Goal: Task Accomplishment & Management: Use online tool/utility

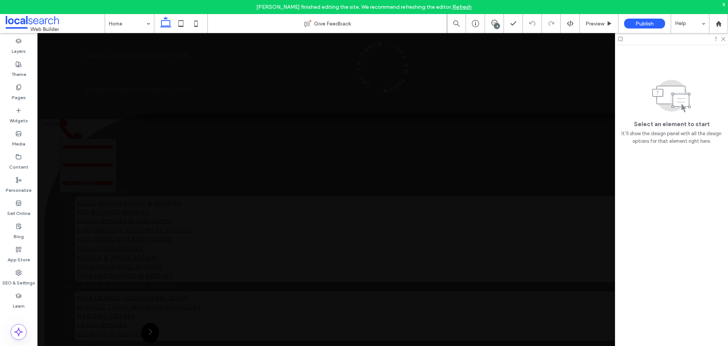
scroll to position [1024, 0]
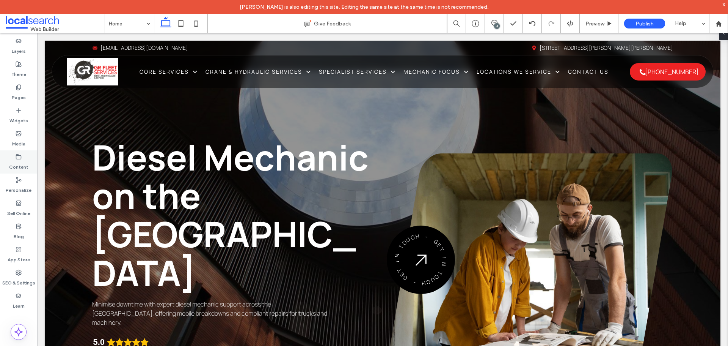
click at [24, 157] on div "Content" at bounding box center [18, 161] width 37 height 23
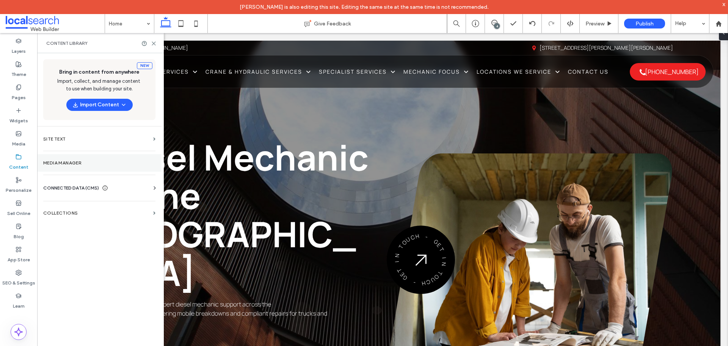
click at [66, 157] on section "Media Manager" at bounding box center [99, 162] width 124 height 17
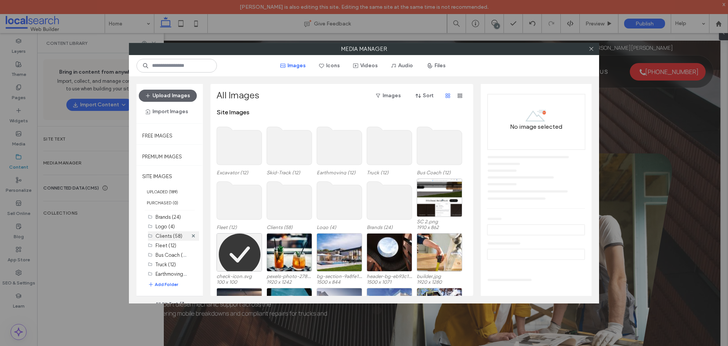
click at [176, 240] on div "Clients (58)" at bounding box center [172, 235] width 32 height 9
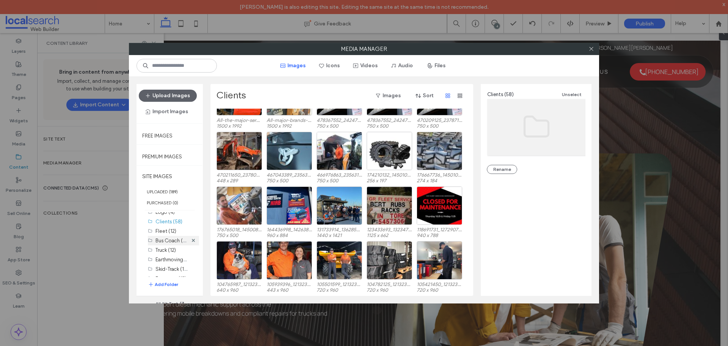
scroll to position [22, 0]
click at [177, 272] on label "Excavator (12)" at bounding box center [171, 271] width 31 height 6
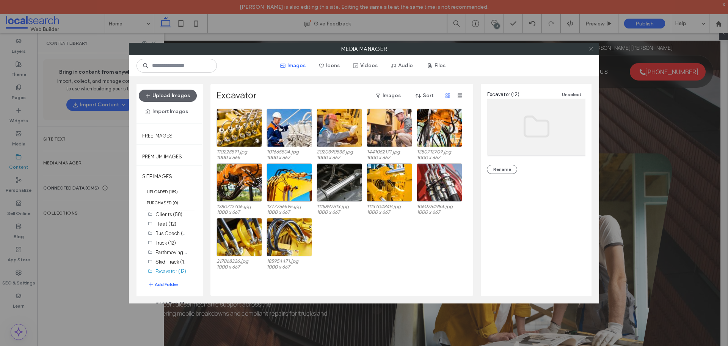
click at [593, 47] on icon at bounding box center [592, 49] width 6 height 6
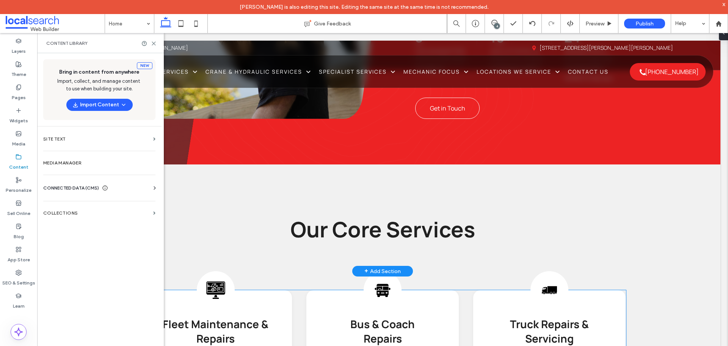
scroll to position [645, 0]
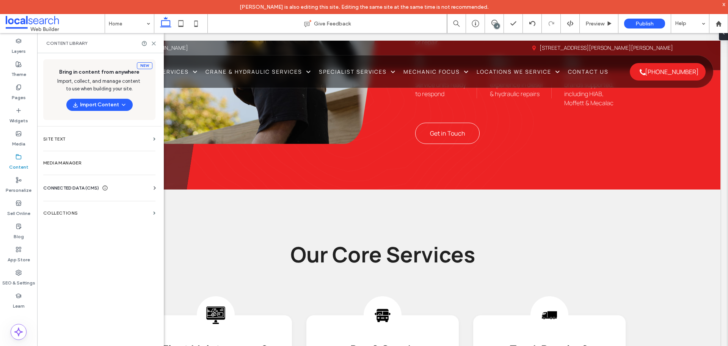
click at [151, 42] on div at bounding box center [148, 44] width 15 height 6
click at [154, 44] on icon at bounding box center [154, 44] width 6 height 6
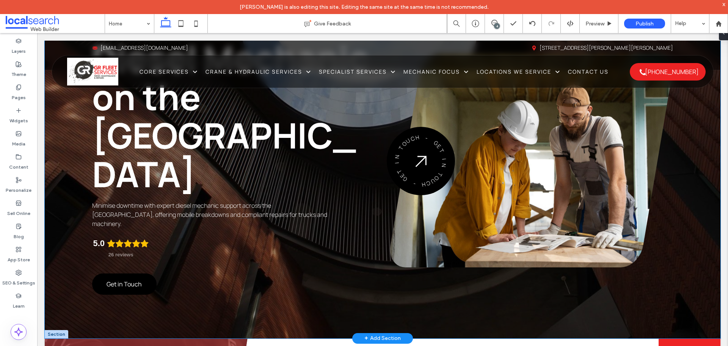
scroll to position [0, 0]
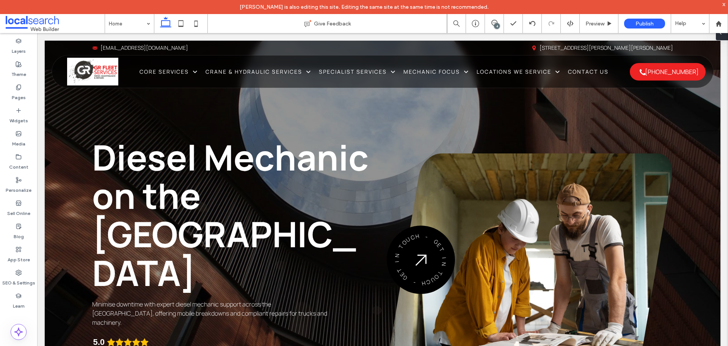
click at [721, 36] on span at bounding box center [721, 32] width 6 height 15
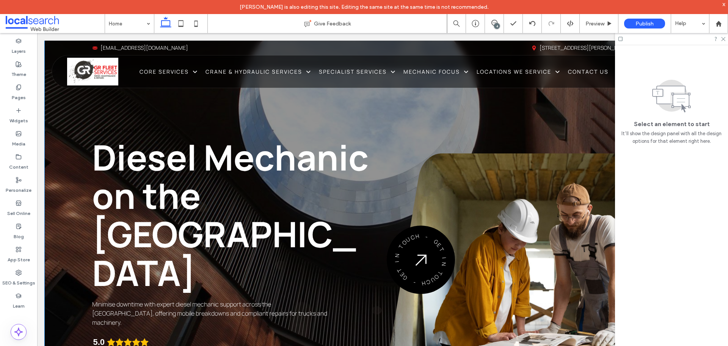
click at [371, 119] on div "Company Name Diesel Mechanic on the [GEOGRAPHIC_DATA] Minimise downtime with ex…" at bounding box center [383, 239] width 676 height 396
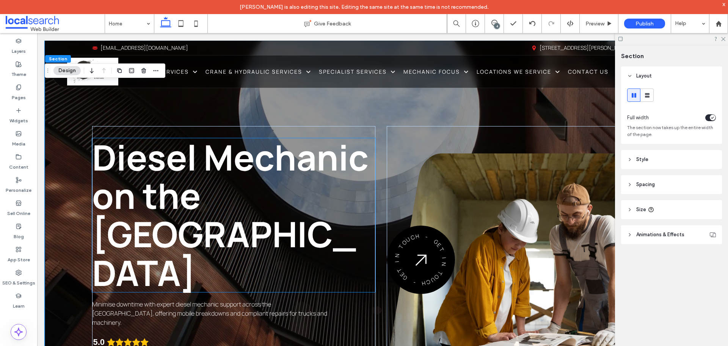
click at [110, 134] on span "Diesel Mechanic on the [GEOGRAPHIC_DATA]" at bounding box center [230, 214] width 277 height 163
click at [110, 134] on p "Company Name" at bounding box center [233, 130] width 283 height 9
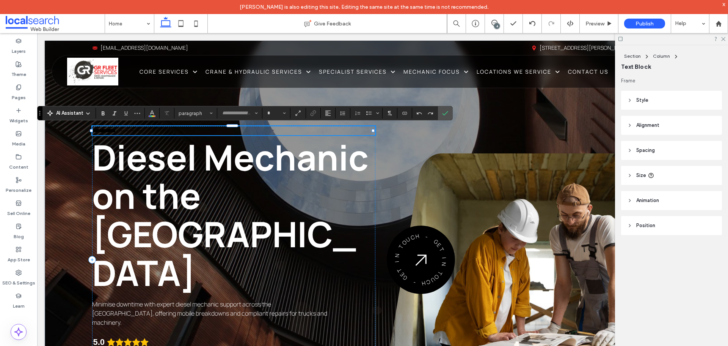
type input "*******"
type input "**"
click at [399, 113] on label "Connect To Data" at bounding box center [404, 113] width 11 height 11
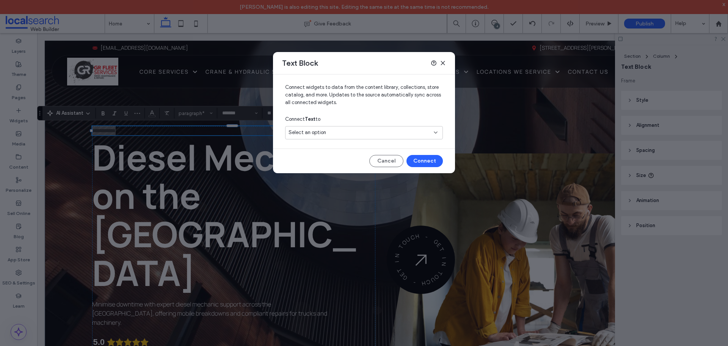
click at [348, 133] on div "Select an option" at bounding box center [360, 133] width 142 height 8
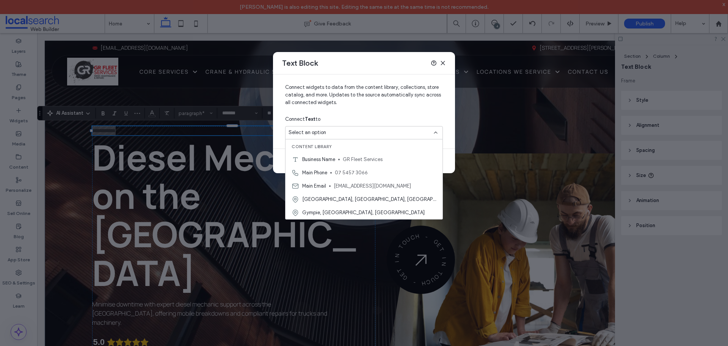
click at [348, 159] on span "GR Fleet Services" at bounding box center [390, 160] width 94 height 8
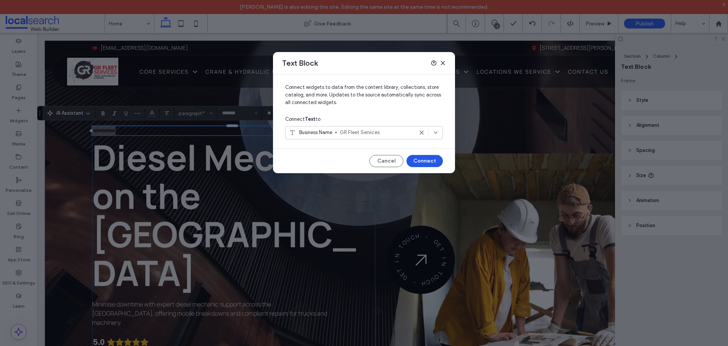
drag, startPoint x: 435, startPoint y: 162, endPoint x: 353, endPoint y: 129, distance: 89.0
click at [435, 162] on button "Connect" at bounding box center [425, 161] width 36 height 12
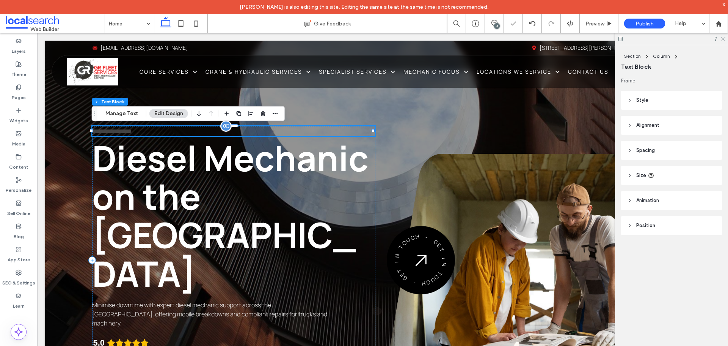
click at [124, 129] on span "**********" at bounding box center [111, 131] width 39 height 6
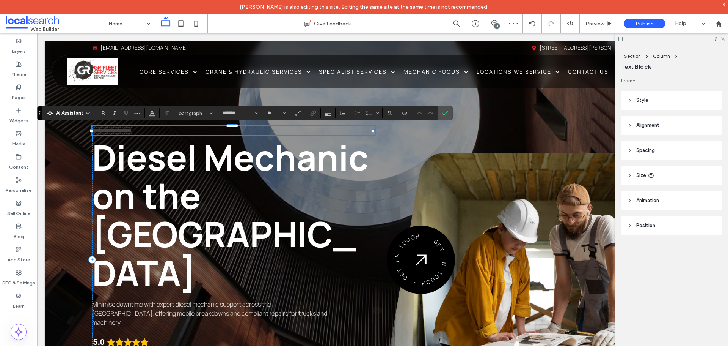
click at [126, 130] on span "**********" at bounding box center [112, 130] width 39 height 6
click at [158, 112] on section at bounding box center [152, 113] width 15 height 11
click at [155, 112] on icon "Color" at bounding box center [152, 112] width 6 height 6
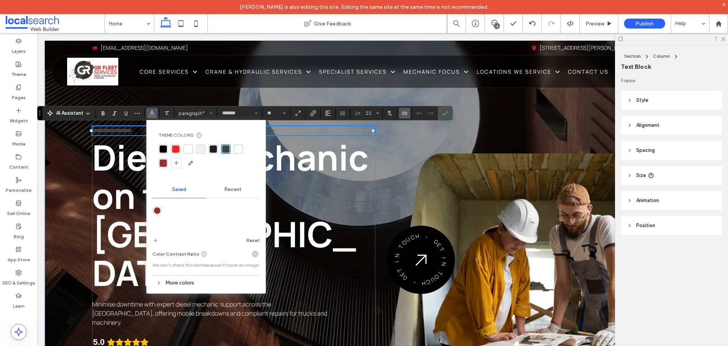
click at [187, 147] on div "rgba(255, 255, 255, 1)" at bounding box center [188, 148] width 7 height 7
click at [447, 109] on span "Confirm" at bounding box center [445, 113] width 6 height 13
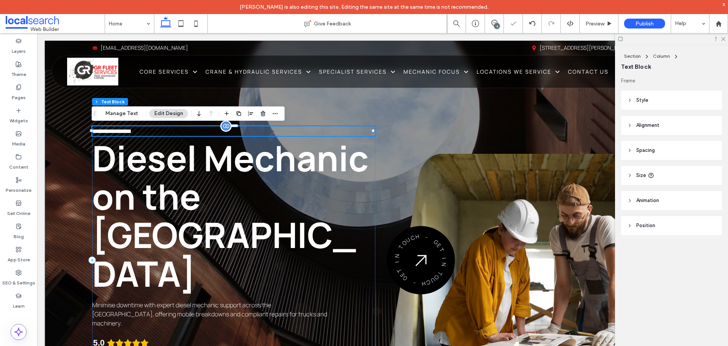
click at [165, 132] on p "**********" at bounding box center [233, 131] width 283 height 10
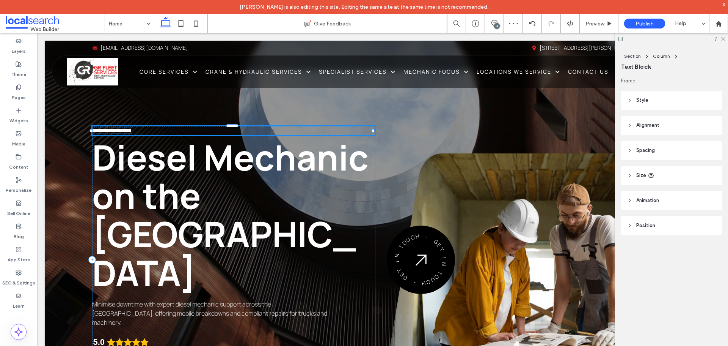
type input "*******"
type input "**"
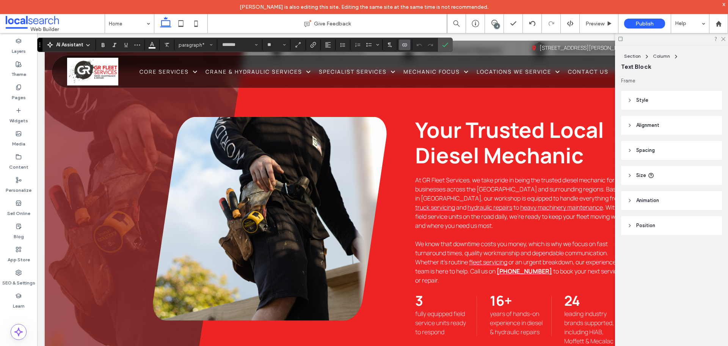
scroll to position [341, 0]
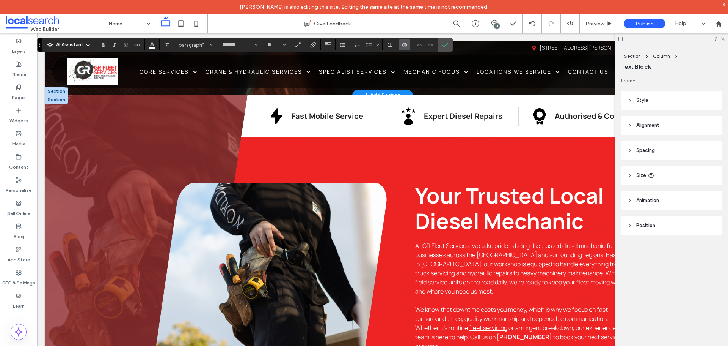
click at [426, 137] on div "Your Trusted Local Diesel Mechanic At GR Fleet Services, we take pride in being…" at bounding box center [389, 315] width 473 height 356
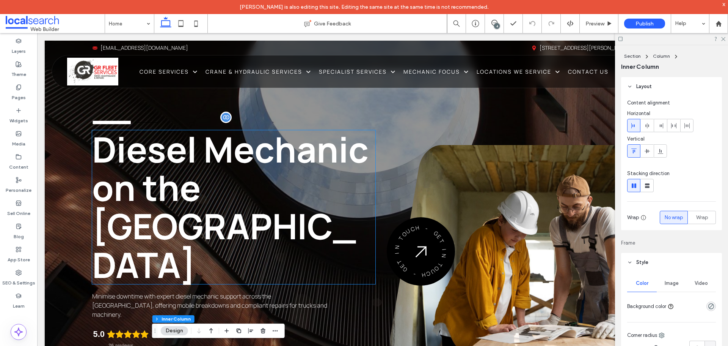
scroll to position [0, 0]
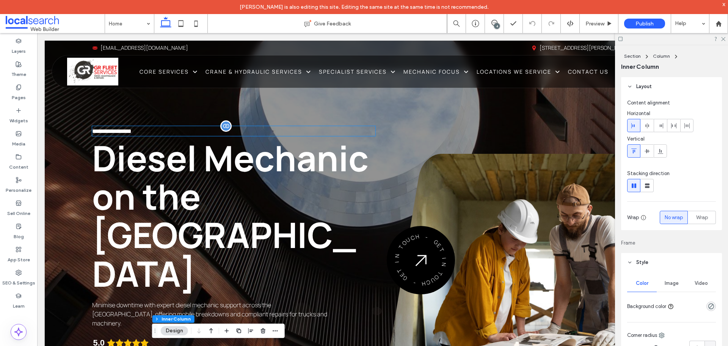
click at [130, 132] on span "**********" at bounding box center [111, 131] width 39 height 6
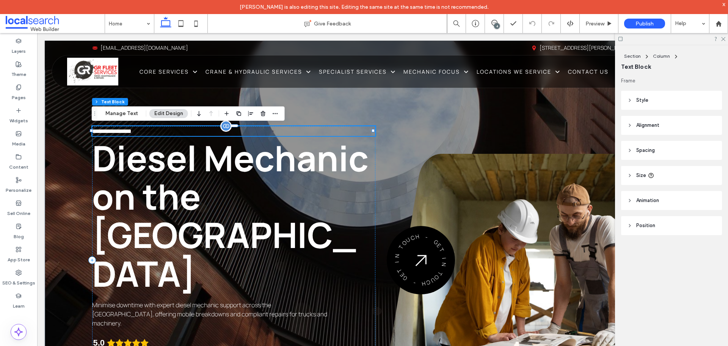
click at [130, 132] on div "**********" at bounding box center [233, 131] width 283 height 10
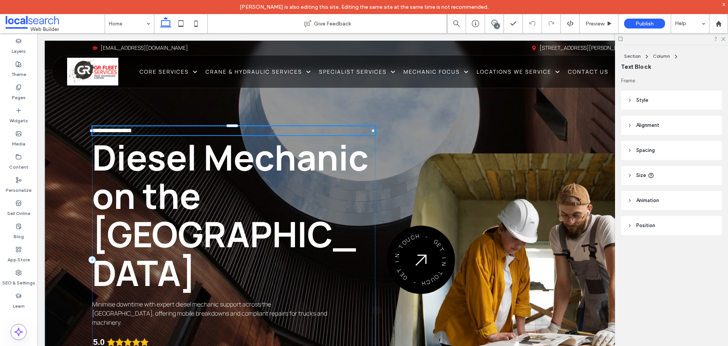
click at [130, 132] on span "**********" at bounding box center [112, 130] width 39 height 6
type input "*******"
type input "**"
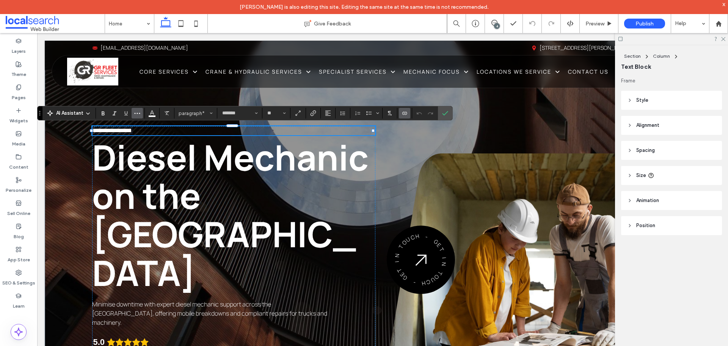
click at [138, 114] on icon "More" at bounding box center [137, 113] width 6 height 6
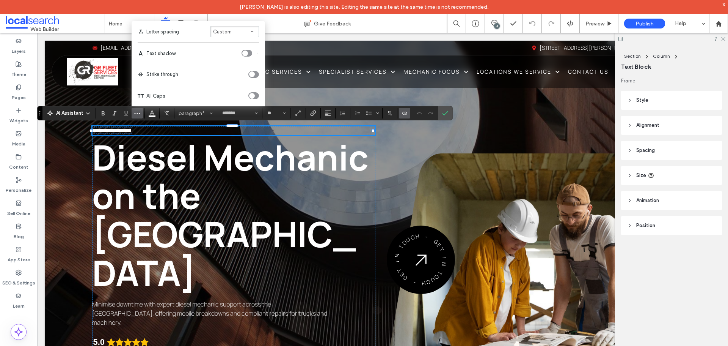
click at [249, 93] on div "toggle" at bounding box center [252, 96] width 6 height 6
click at [448, 116] on span "Confirm" at bounding box center [445, 113] width 6 height 13
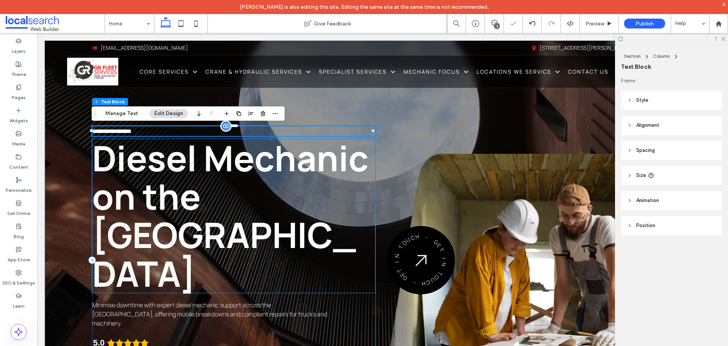
click at [176, 135] on div at bounding box center [232, 135] width 281 height 0
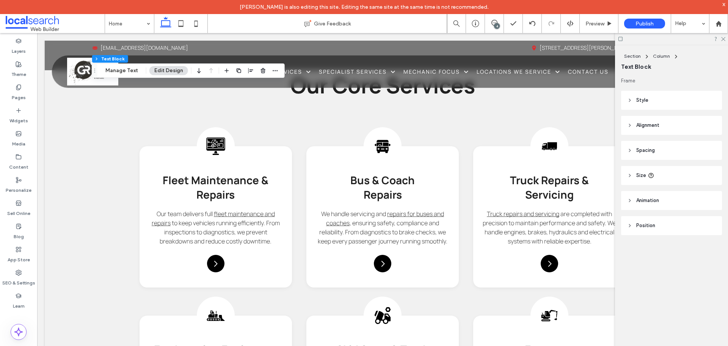
scroll to position [834, 0]
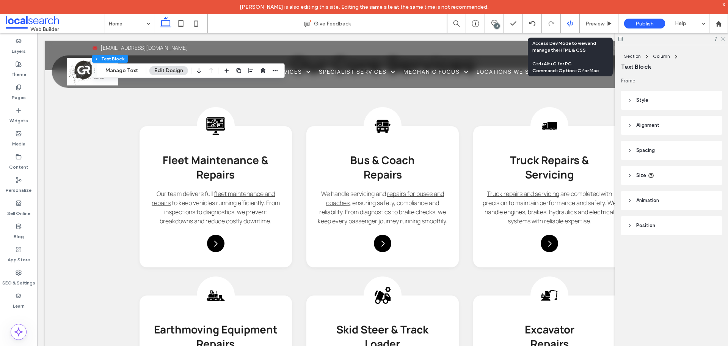
click at [566, 28] on div at bounding box center [570, 23] width 19 height 19
click at [568, 26] on icon at bounding box center [570, 23] width 7 height 7
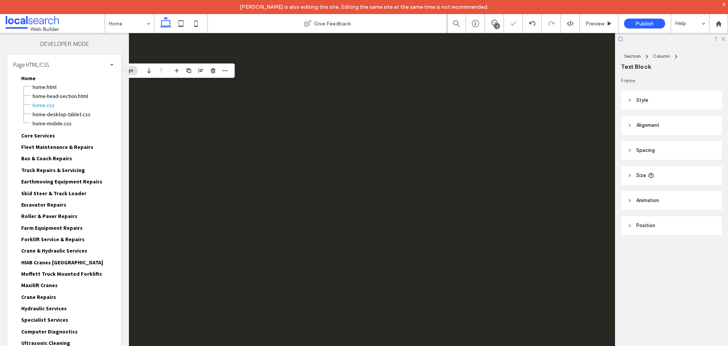
scroll to position [0, 0]
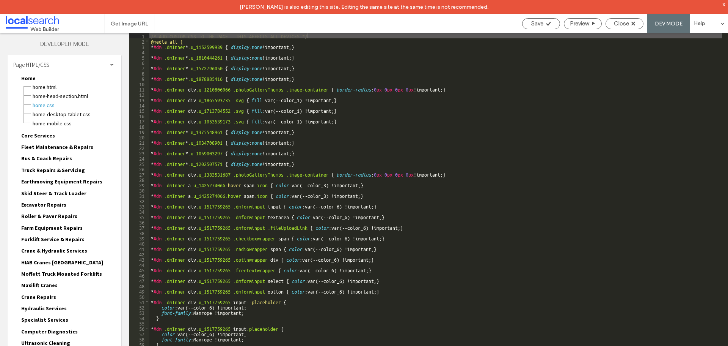
click at [103, 64] on div "Page HTML/CSS" at bounding box center [65, 64] width 114 height 19
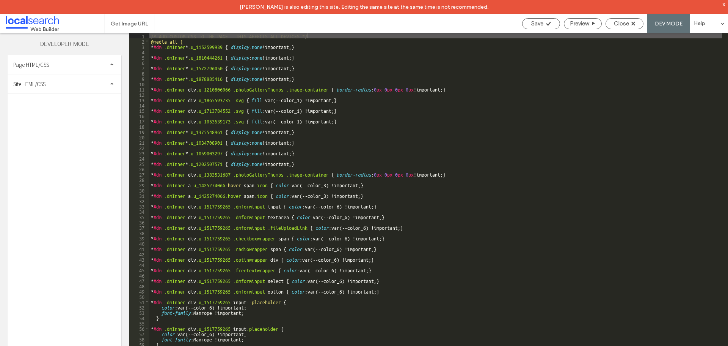
click at [80, 88] on div "Site HTML/CSS" at bounding box center [65, 83] width 114 height 19
click at [58, 117] on span "site.css" at bounding box center [78, 117] width 86 height 8
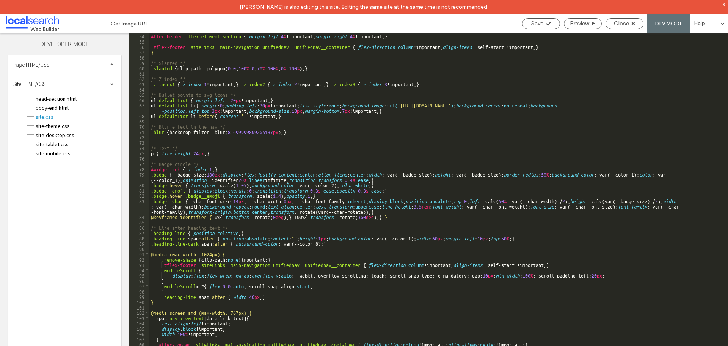
scroll to position [337, 0]
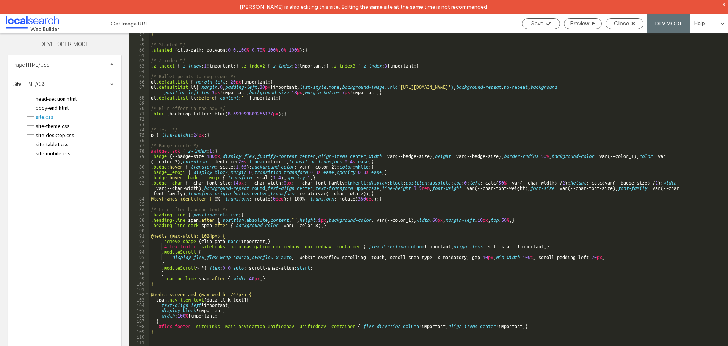
click at [428, 219] on div "} /* Slanted */ .slanted { clip-path: polygon( 0 0 , 100 % 0 , 70 % 100 % , 0 %…" at bounding box center [435, 198] width 573 height 337
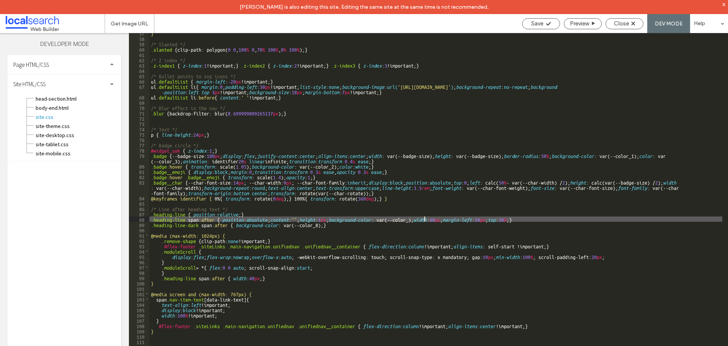
type textarea "**"
click at [542, 27] on div "Save" at bounding box center [541, 23] width 38 height 11
click at [543, 22] on div "Save" at bounding box center [541, 23] width 37 height 7
click at [629, 24] on span "Close" at bounding box center [621, 23] width 15 height 7
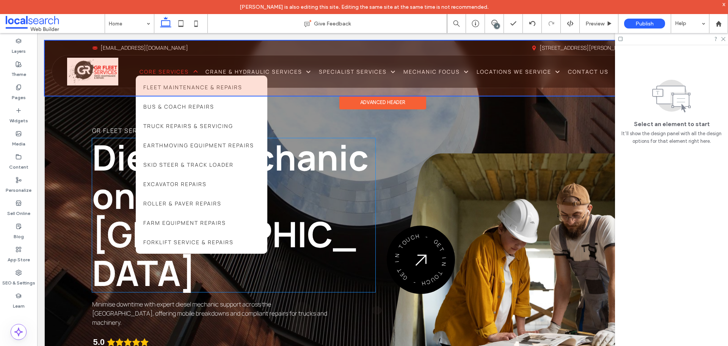
scroll to position [0, 0]
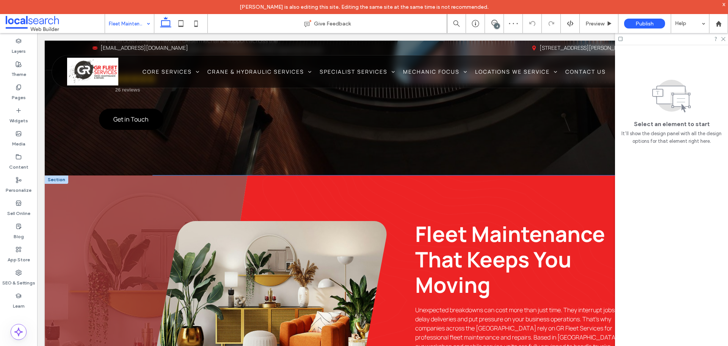
scroll to position [341, 0]
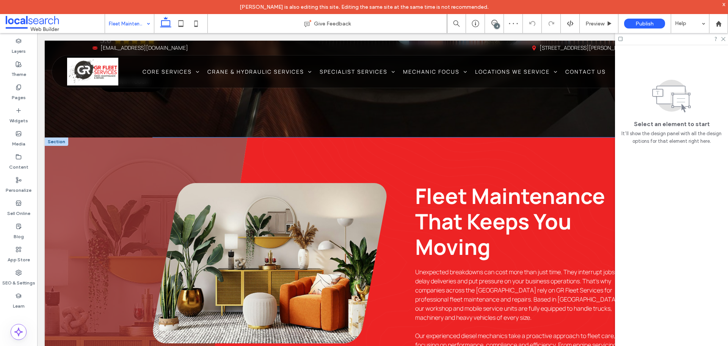
click at [422, 181] on span "Fleet Maintenance That Keeps You Moving" at bounding box center [510, 221] width 190 height 80
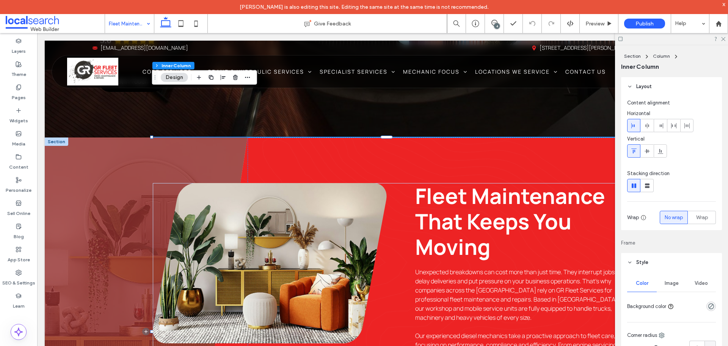
click at [423, 137] on div "Fleet Maintenance That Keeps You Moving Unexpected breakdowns can cost more tha…" at bounding box center [389, 331] width 473 height 388
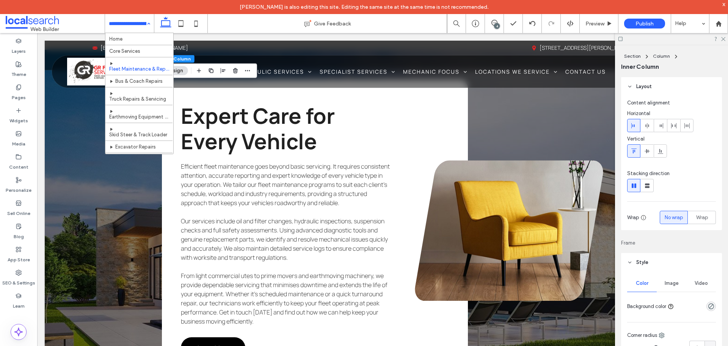
scroll to position [1176, 0]
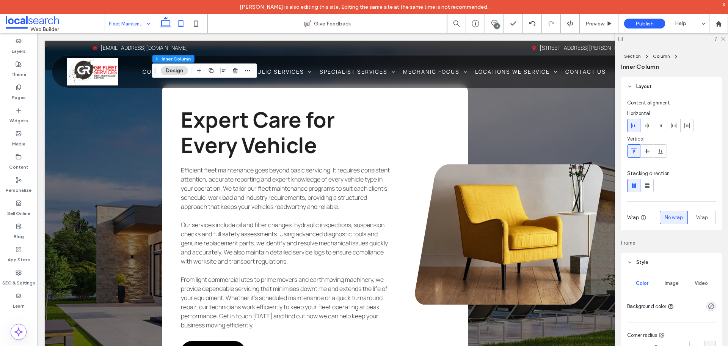
click at [180, 21] on icon at bounding box center [180, 23] width 15 height 15
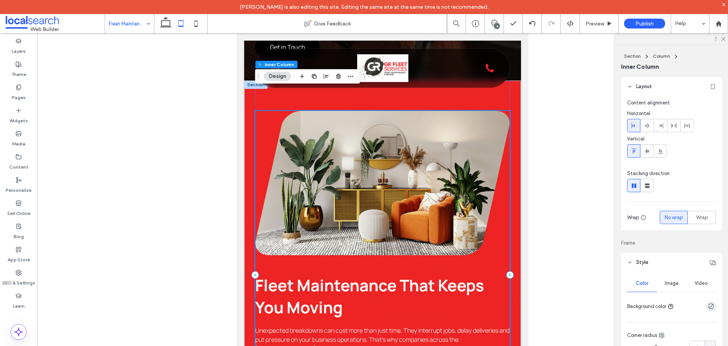
scroll to position [379, 0]
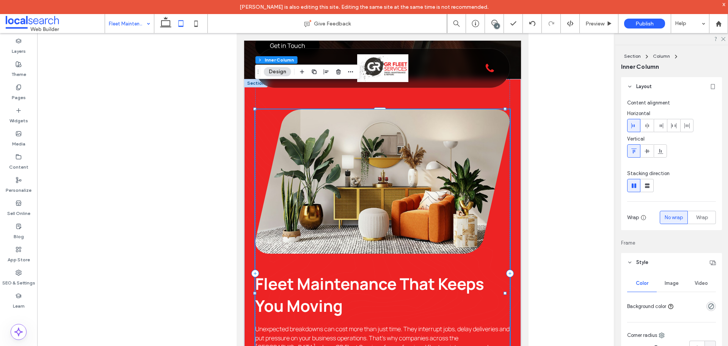
click at [355, 280] on h2 "Fleet Maintenance That Keeps You Moving" at bounding box center [382, 294] width 255 height 44
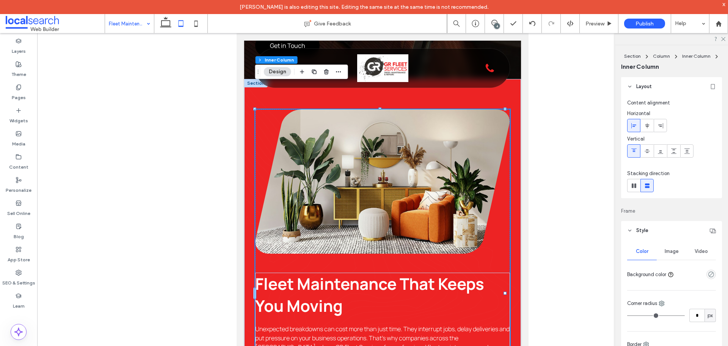
click at [355, 280] on h2 "Fleet Maintenance That Keeps You Moving" at bounding box center [382, 294] width 255 height 44
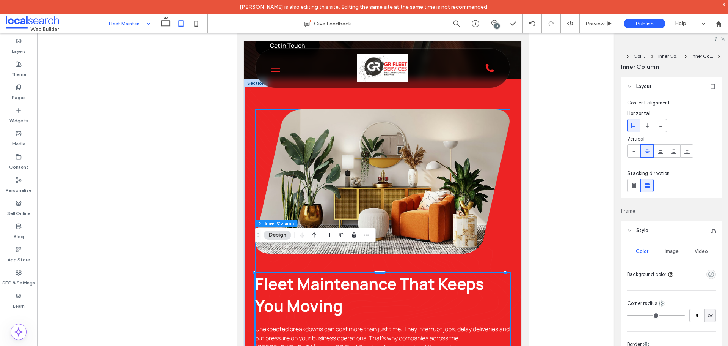
click at [355, 280] on h2 "Fleet Maintenance That Keeps You Moving" at bounding box center [382, 294] width 255 height 44
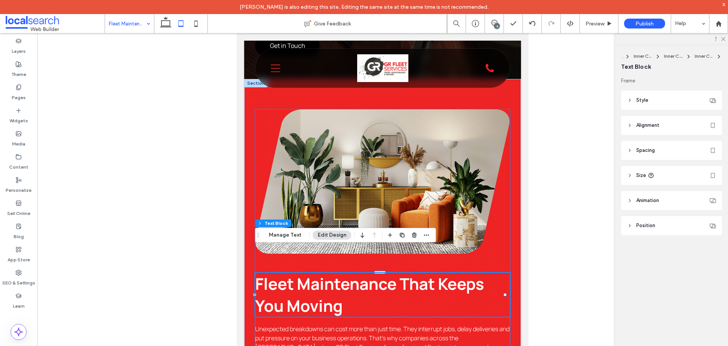
click at [355, 280] on h2 "Fleet Maintenance That Keeps You Moving" at bounding box center [382, 294] width 255 height 44
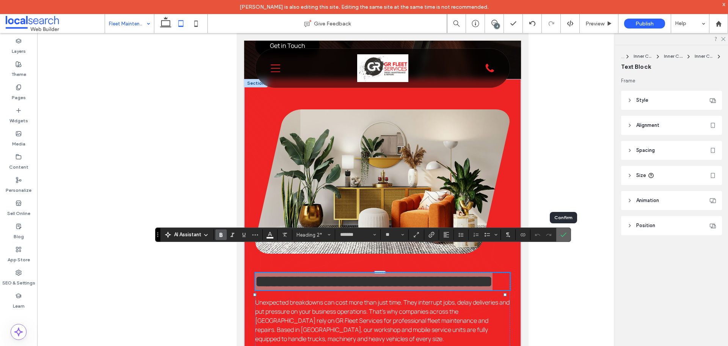
click at [569, 230] on label "Confirm" at bounding box center [563, 235] width 11 height 14
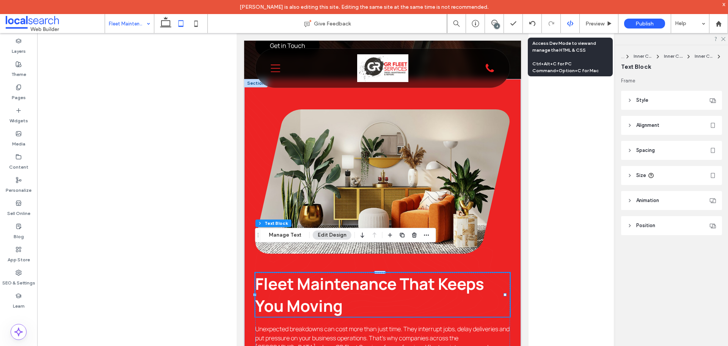
click at [566, 24] on div at bounding box center [570, 23] width 19 height 7
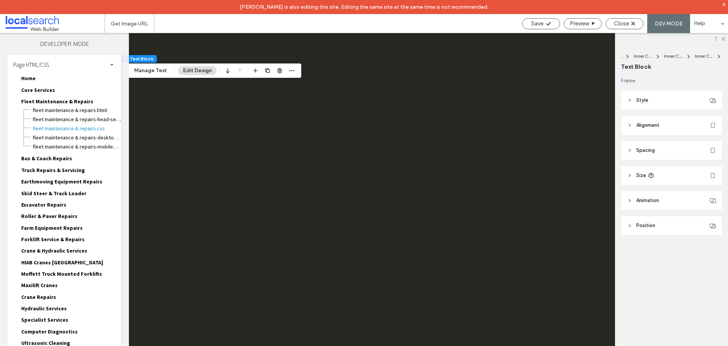
scroll to position [0, 0]
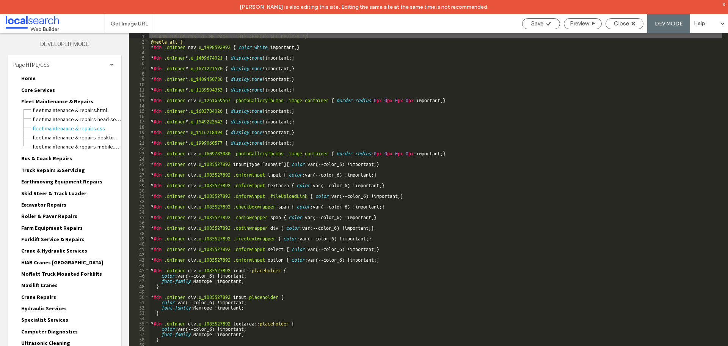
click at [107, 61] on div "Page HTML/CSS" at bounding box center [65, 64] width 114 height 19
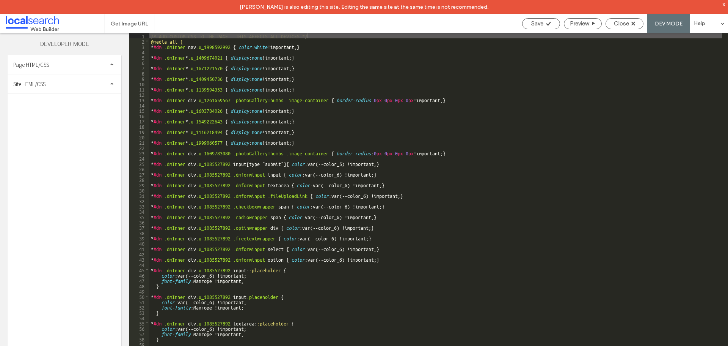
click at [84, 84] on div "Site HTML/CSS" at bounding box center [65, 83] width 114 height 19
click at [70, 119] on span "site.css" at bounding box center [78, 117] width 86 height 8
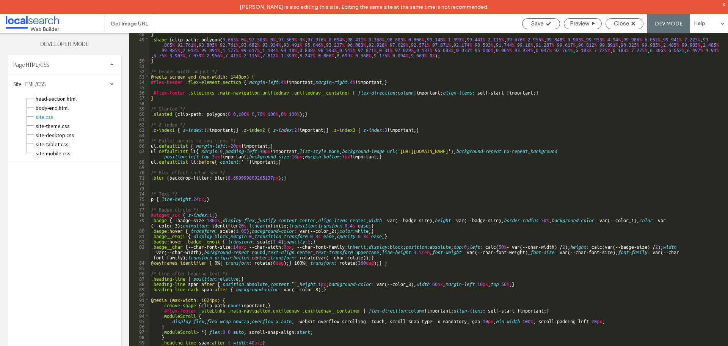
scroll to position [296, 0]
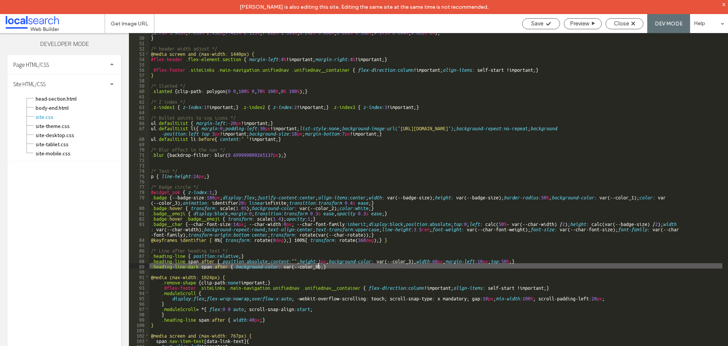
click at [318, 267] on div ".shape { clip-path: polygon( 9.663 % 0 % , 97.503 % 0 % , 97.503 % 0 % , 97.976…" at bounding box center [435, 189] width 573 height 353
type textarea "**"
click at [532, 22] on span "Save" at bounding box center [537, 23] width 12 height 7
click at [617, 25] on span "Close" at bounding box center [621, 23] width 15 height 7
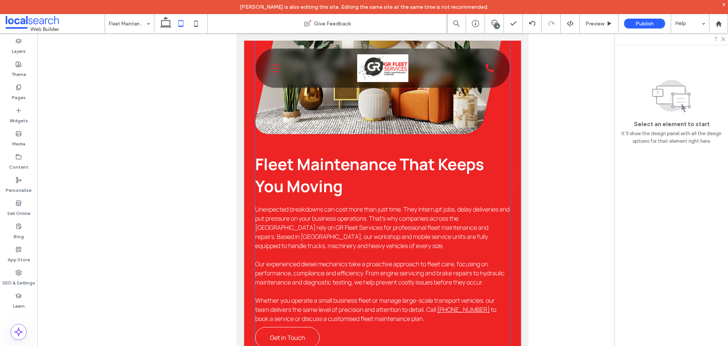
scroll to position [493, 0]
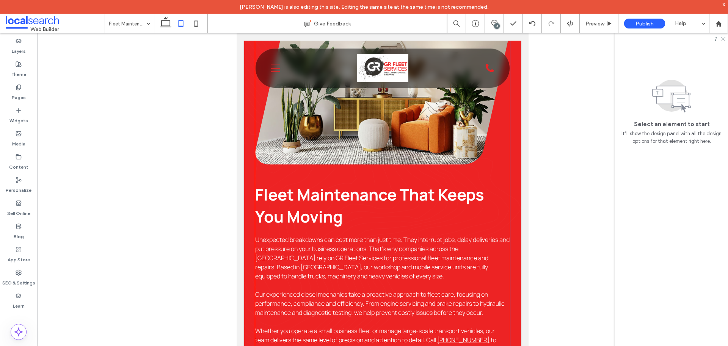
scroll to position [455, 0]
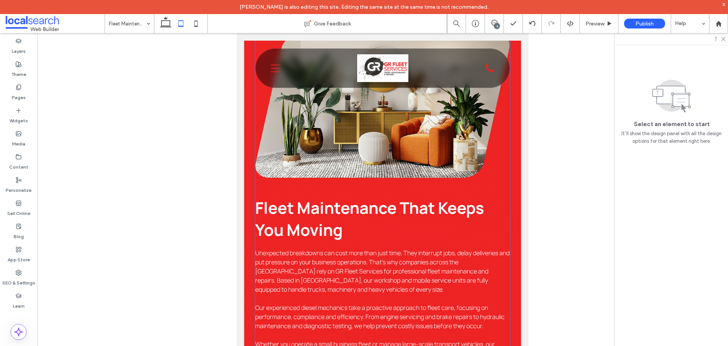
click at [291, 163] on div "Fleet Maintenance That Keeps You Moving Unexpected breakdowns can cost more tha…" at bounding box center [382, 212] width 255 height 358
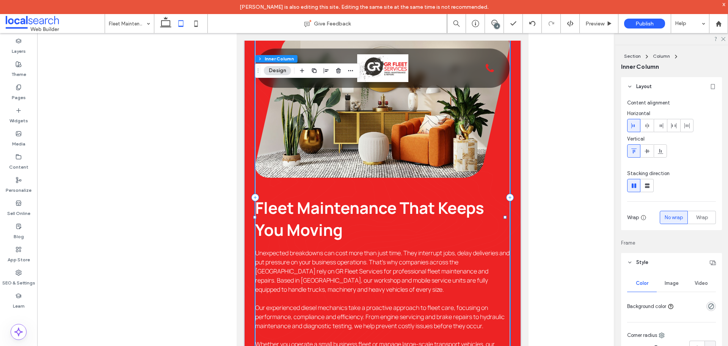
click at [287, 170] on div "Fleet Maintenance That Keeps You Moving Unexpected breakdowns can cost more tha…" at bounding box center [382, 212] width 255 height 358
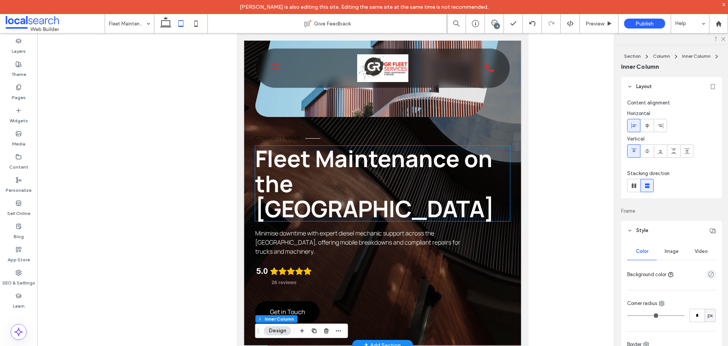
scroll to position [76, 0]
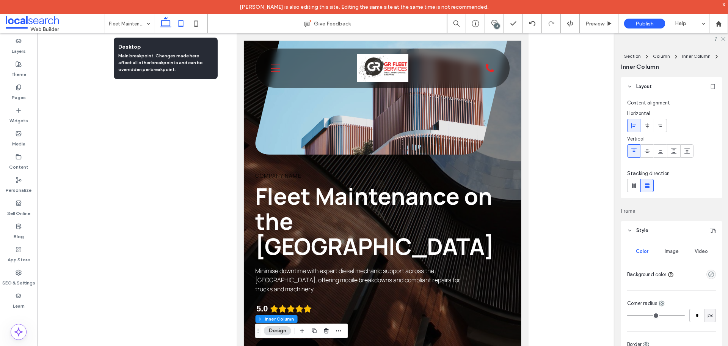
click at [167, 24] on icon at bounding box center [165, 23] width 15 height 15
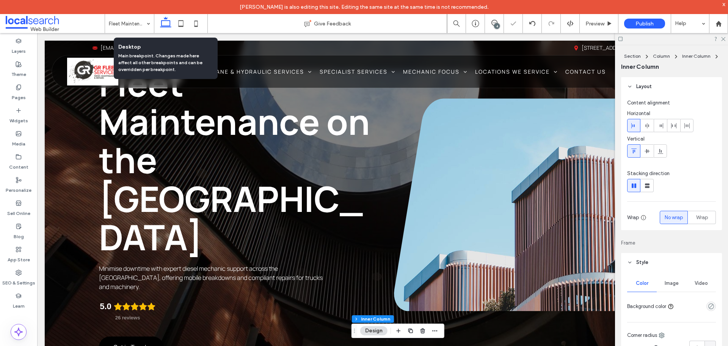
type input "*"
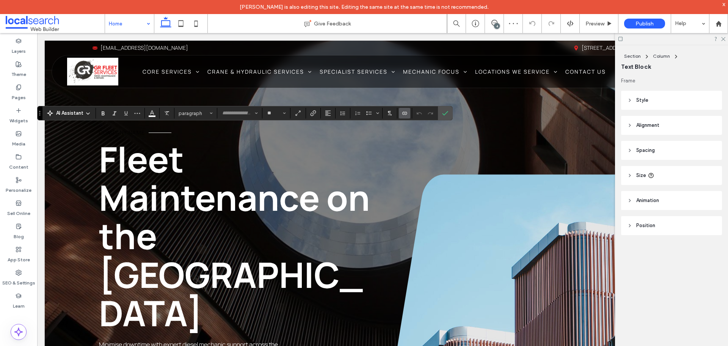
type input "*"
click at [444, 108] on span "Confirm" at bounding box center [443, 113] width 3 height 14
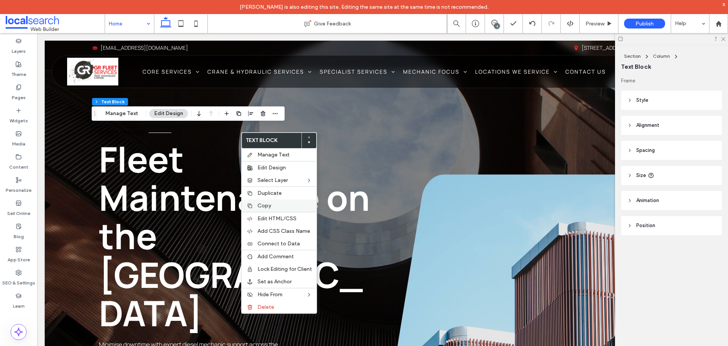
click at [266, 201] on div "Copy" at bounding box center [279, 205] width 75 height 13
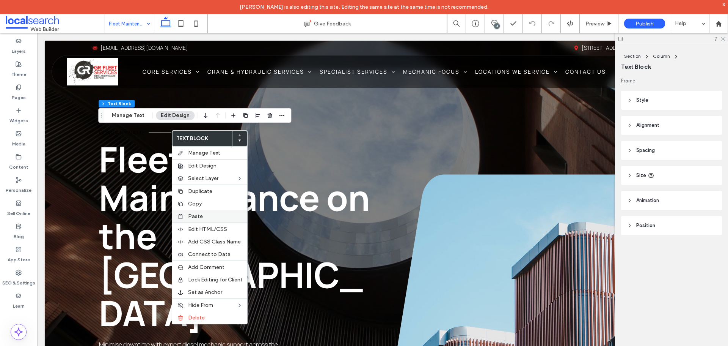
click at [206, 215] on label "Paste" at bounding box center [215, 216] width 55 height 6
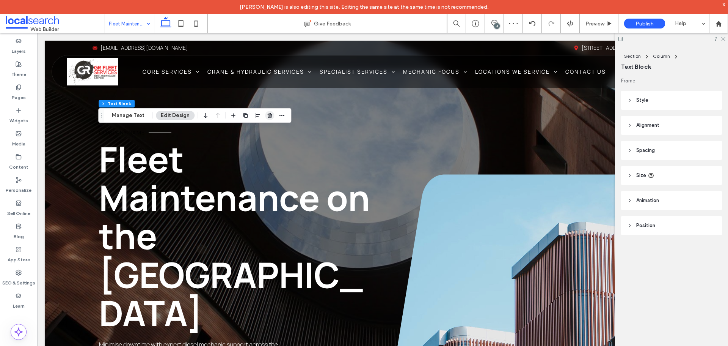
click at [269, 115] on icon "button" at bounding box center [270, 115] width 6 height 6
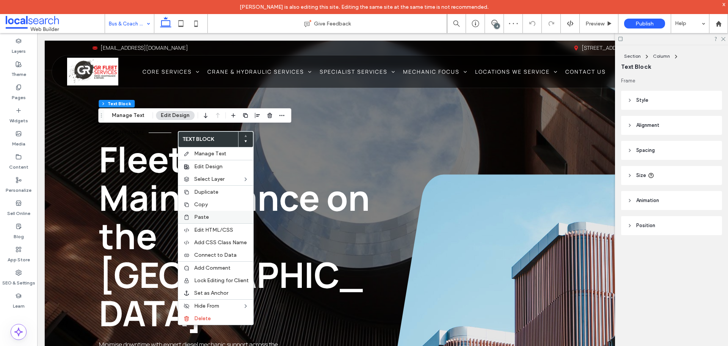
click at [204, 214] on span "Paste" at bounding box center [201, 217] width 15 height 6
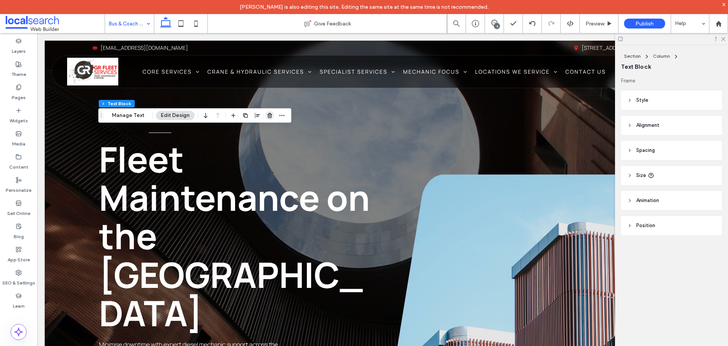
click at [267, 112] on span "button" at bounding box center [269, 115] width 9 height 9
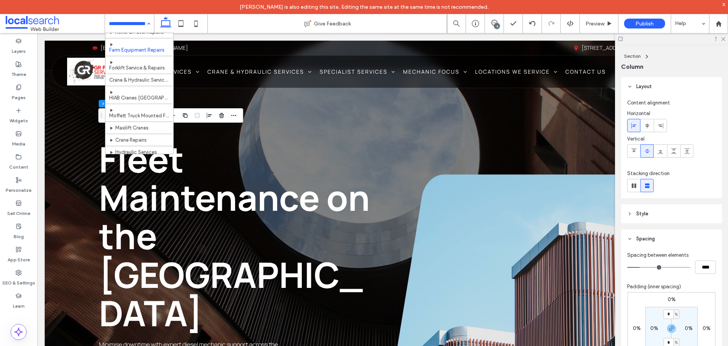
scroll to position [190, 0]
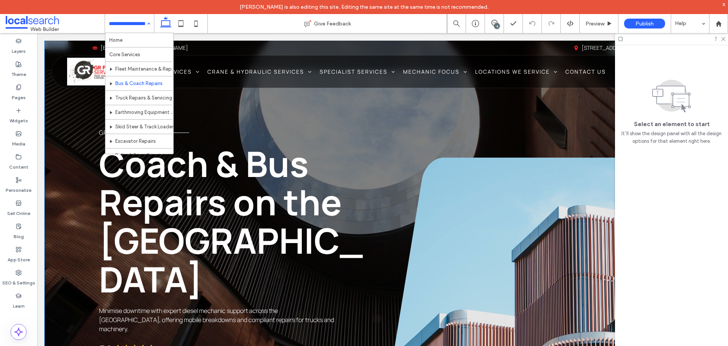
drag, startPoint x: 152, startPoint y: 133, endPoint x: 89, endPoint y: 156, distance: 67.1
click at [89, 156] on div "GR Fleet Services Coach & Bus Repairs on the Sunshine Coast Minimise downtime w…" at bounding box center [383, 243] width 676 height 404
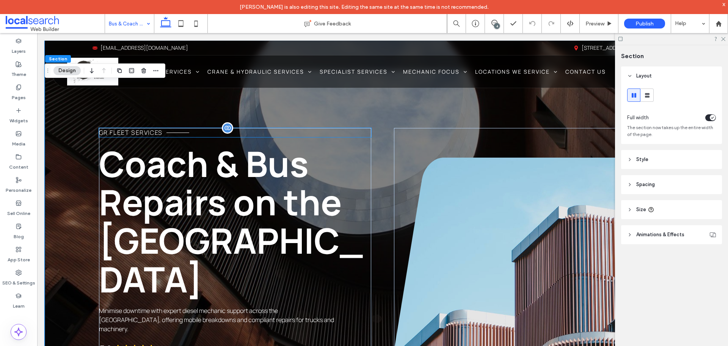
click at [119, 135] on span "GR Fleet Services" at bounding box center [131, 132] width 64 height 8
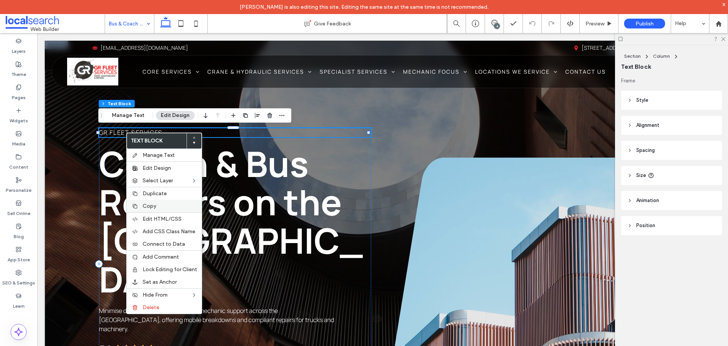
click at [152, 203] on span "Copy" at bounding box center [150, 206] width 14 height 6
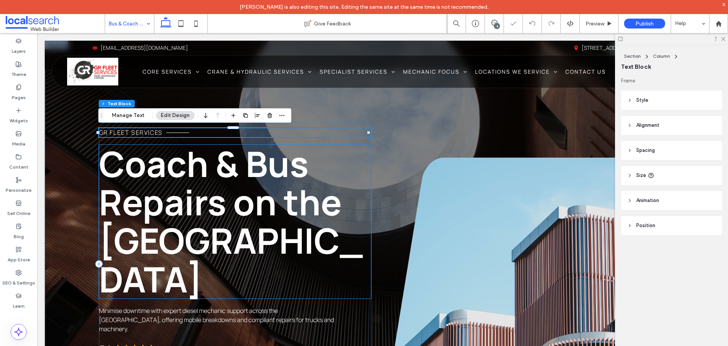
click at [148, 141] on span "Coach & Bus Repairs on the Sunshine Coast" at bounding box center [231, 221] width 264 height 163
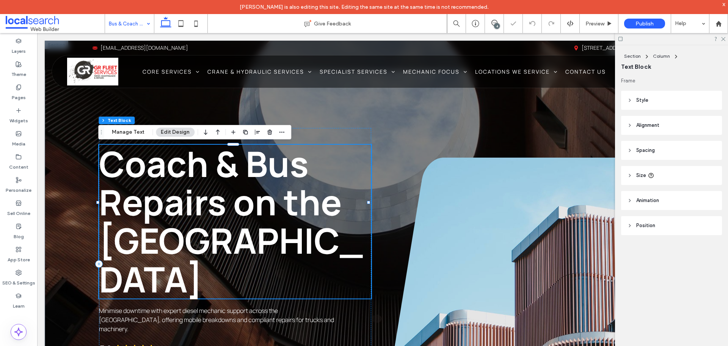
click at [316, 139] on div "GR Fleet Services Coach & Bus Repairs on the Sunshine Coast Minimise downtime w…" at bounding box center [235, 264] width 273 height 272
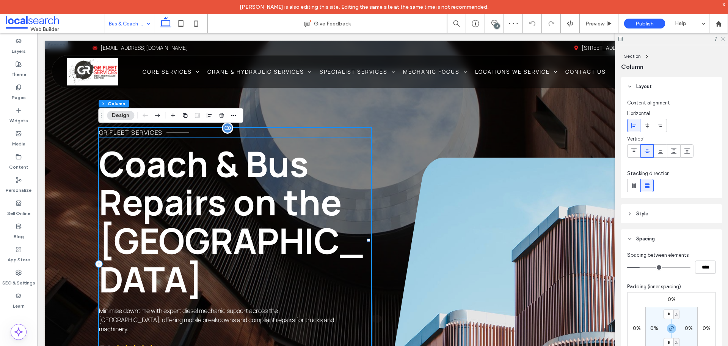
click at [303, 135] on p "GR Fleet Services" at bounding box center [235, 132] width 273 height 9
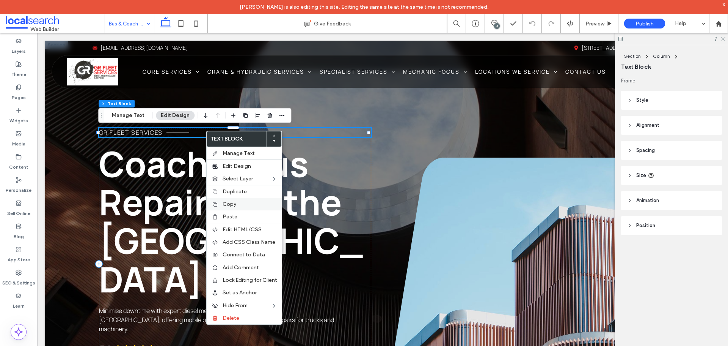
click at [234, 206] on span "Copy" at bounding box center [230, 204] width 14 height 6
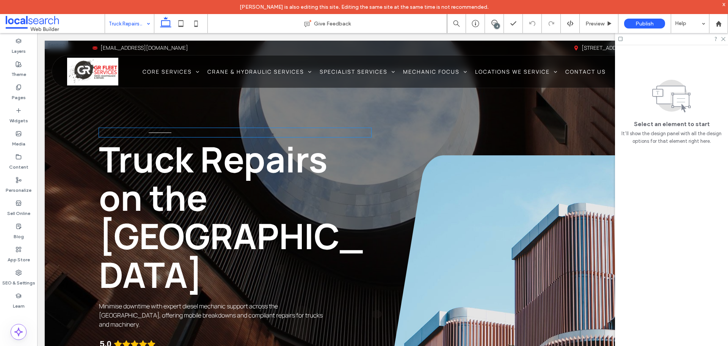
click at [181, 133] on p "Company Name" at bounding box center [235, 132] width 273 height 9
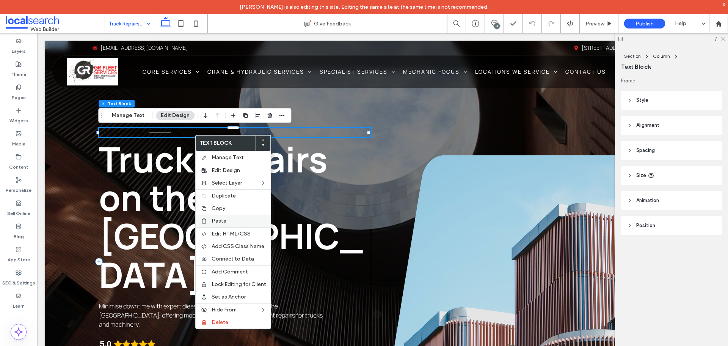
click at [209, 222] on div "Paste" at bounding box center [233, 220] width 75 height 13
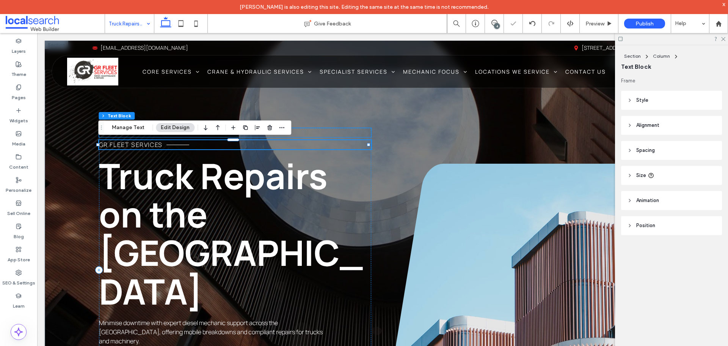
click at [304, 132] on p "Company Name" at bounding box center [235, 132] width 273 height 9
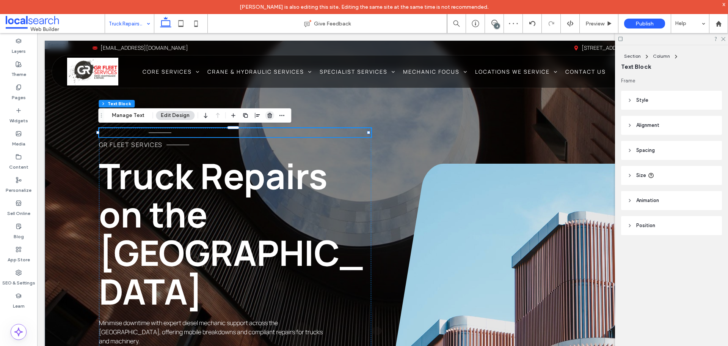
click at [267, 116] on icon "button" at bounding box center [270, 115] width 6 height 6
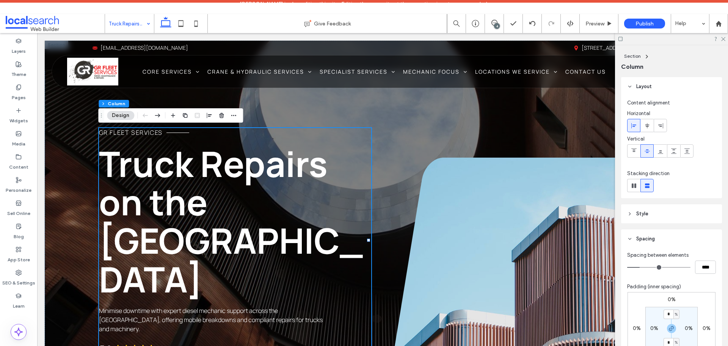
click at [727, 40] on div at bounding box center [671, 39] width 113 height 12
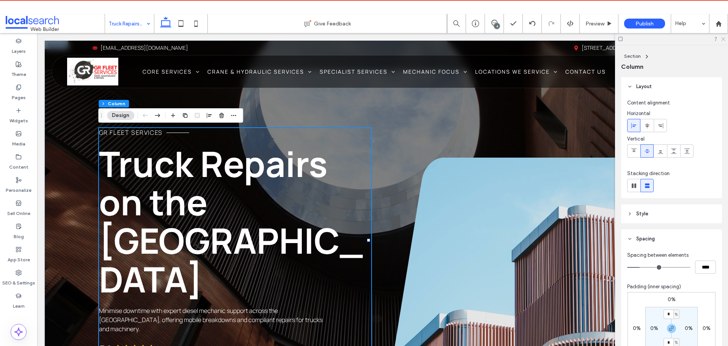
click at [725, 39] on icon at bounding box center [723, 38] width 5 height 5
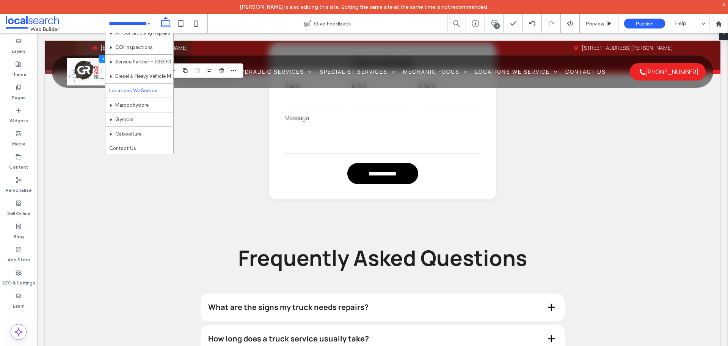
scroll to position [296, 0]
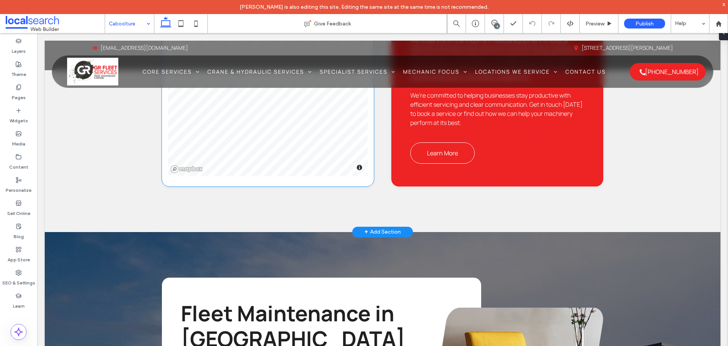
scroll to position [1100, 0]
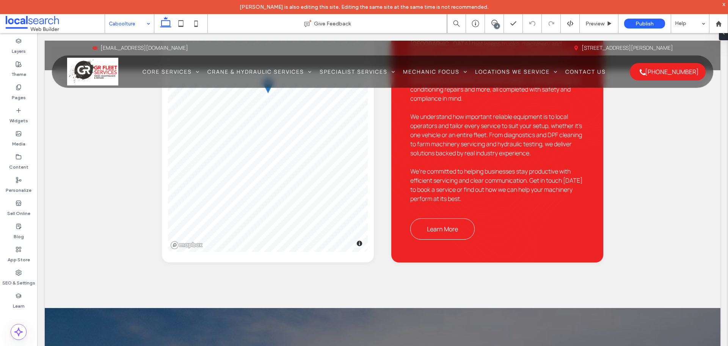
click at [145, 23] on div "Caboolture" at bounding box center [129, 23] width 49 height 19
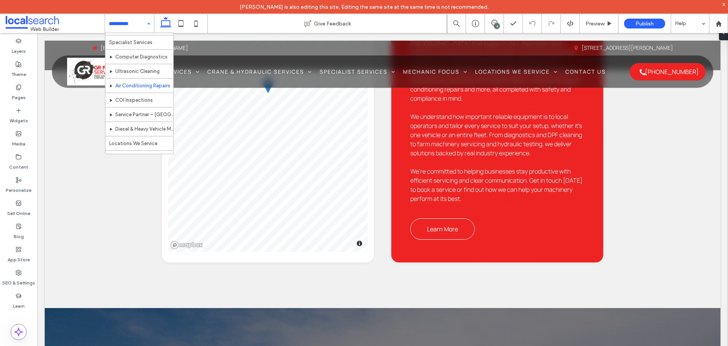
scroll to position [296, 0]
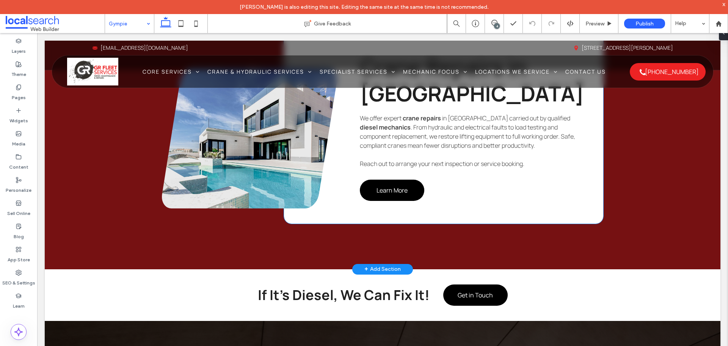
scroll to position [2010, 0]
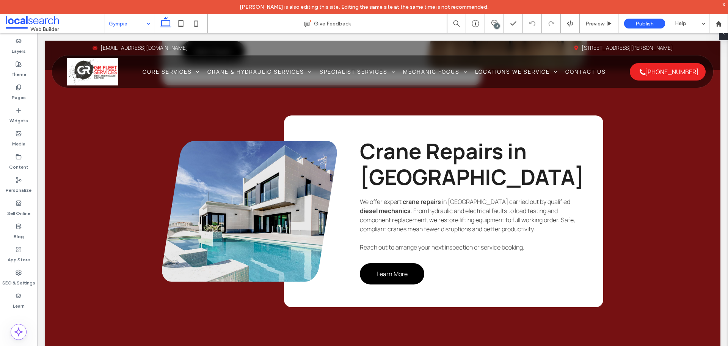
click at [122, 27] on input at bounding box center [128, 23] width 38 height 19
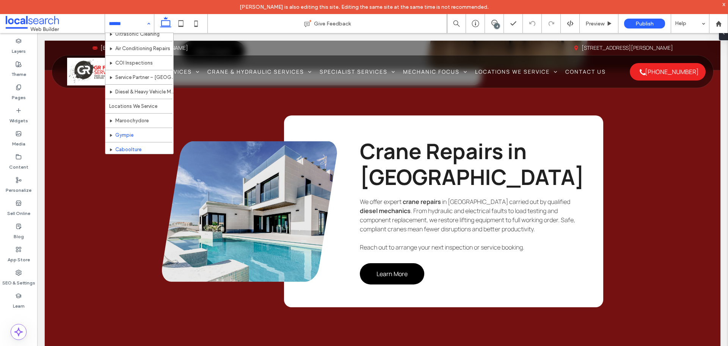
scroll to position [296, 0]
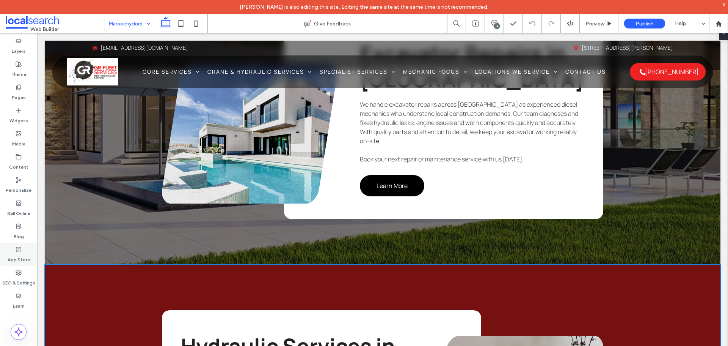
scroll to position [1707, 0]
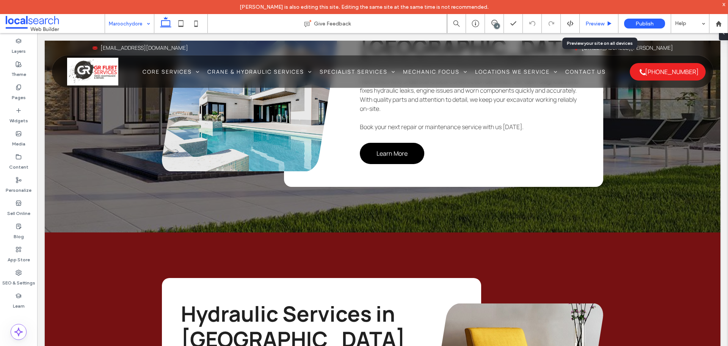
click at [593, 21] on span "Preview" at bounding box center [595, 23] width 19 height 6
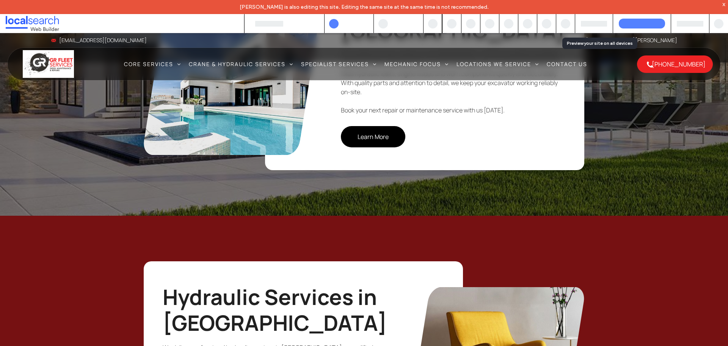
scroll to position [1683, 0]
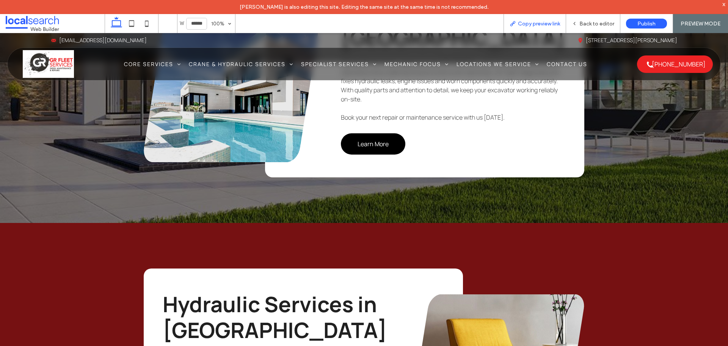
click at [545, 22] on span "Copy preview link" at bounding box center [539, 23] width 42 height 6
click at [590, 24] on span "Back to editor" at bounding box center [597, 23] width 35 height 6
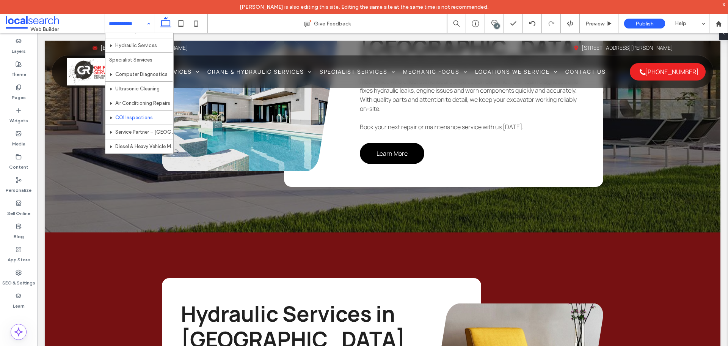
scroll to position [228, 0]
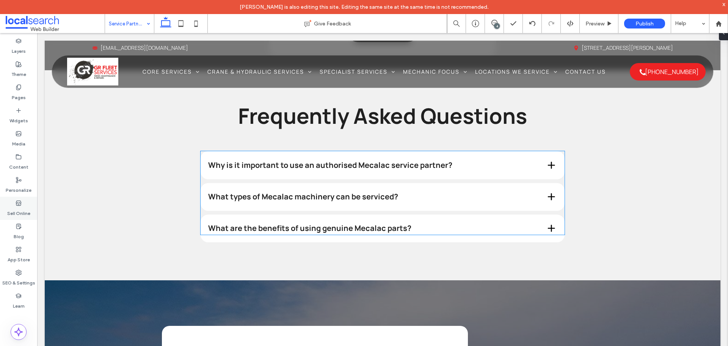
scroll to position [872, 0]
